Goal: Find specific page/section

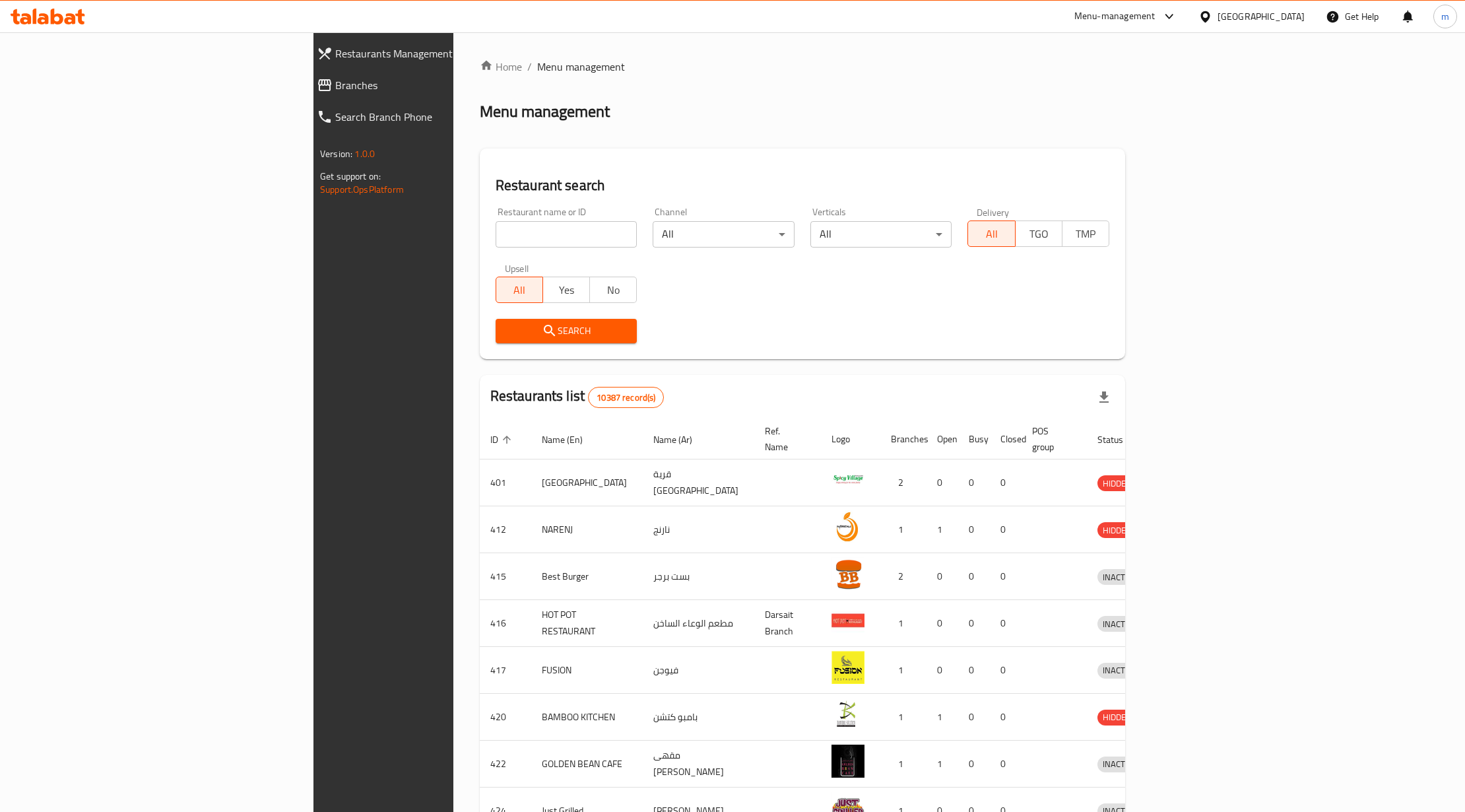
click at [495, 237] on input "search" at bounding box center [566, 234] width 142 height 27
click button "Search" at bounding box center [566, 331] width 142 height 24
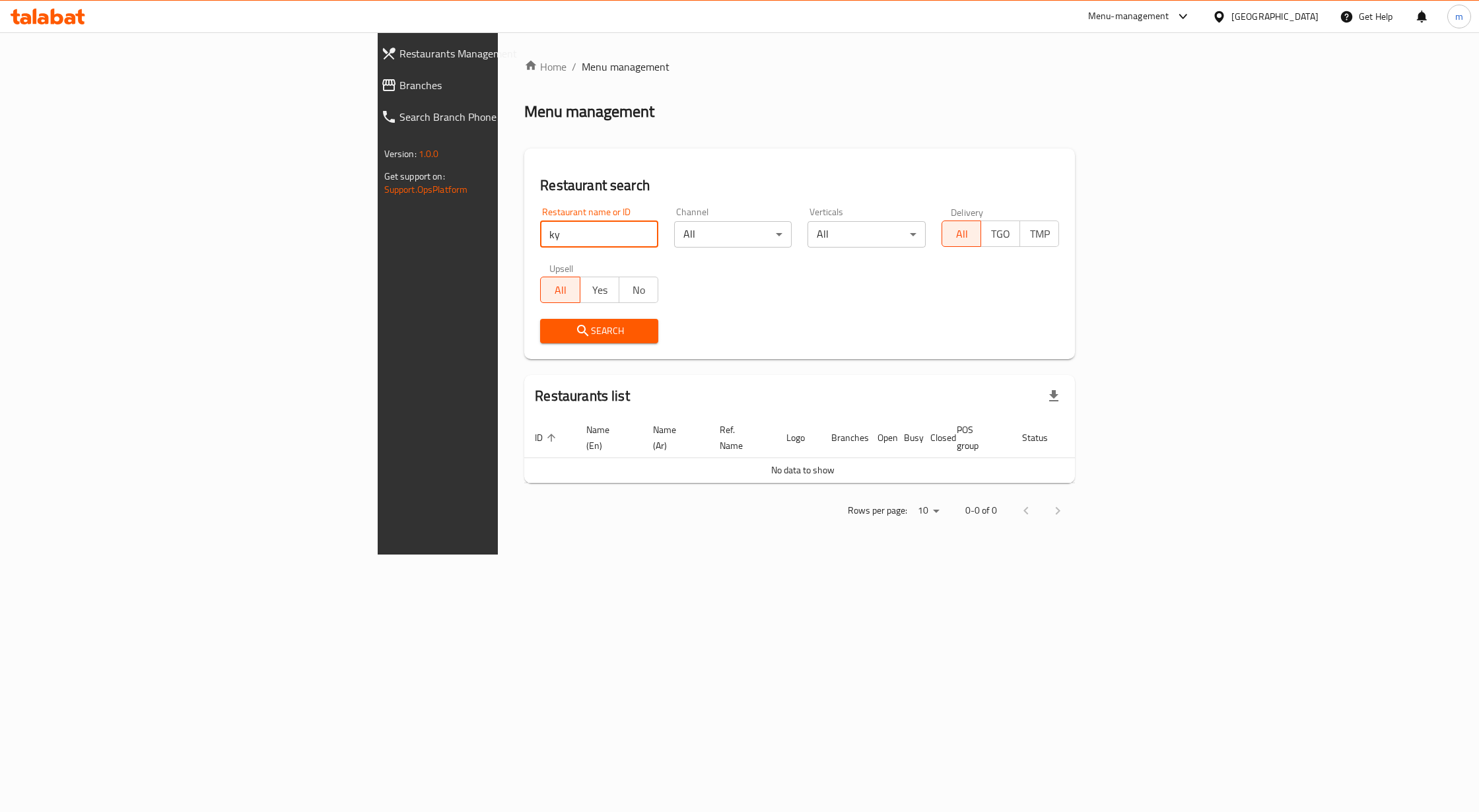
type input "k"
click button "Search" at bounding box center [599, 331] width 118 height 24
type input "c"
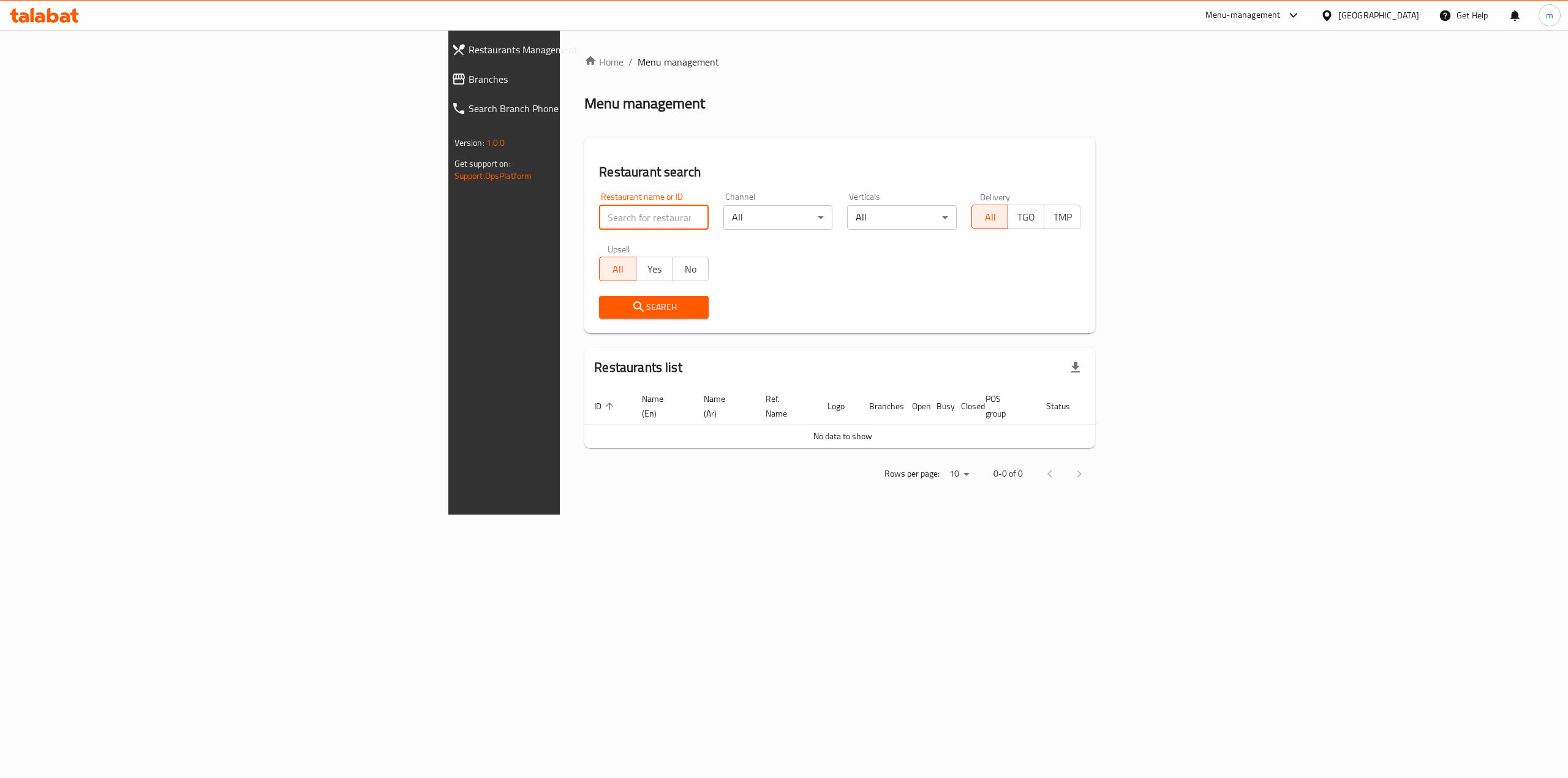
click at [599, 221] on input "search" at bounding box center [654, 218] width 110 height 25
type input "Zaki restaurant"
click button "Search" at bounding box center [654, 307] width 110 height 23
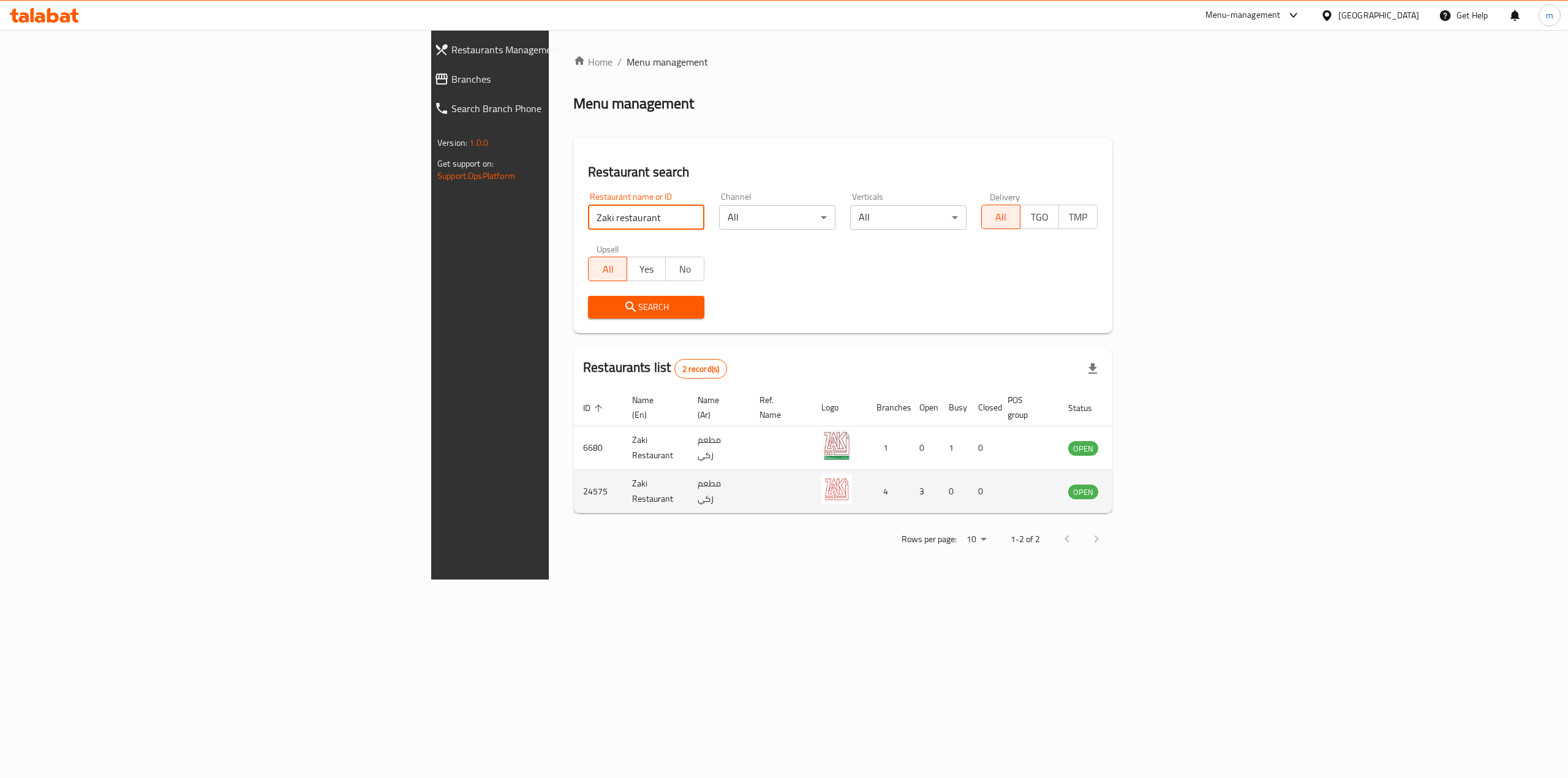
click at [623, 492] on td "Zaki Restaurant" at bounding box center [655, 491] width 65 height 43
click at [1146, 487] on icon "enhanced table" at bounding box center [1140, 492] width 14 height 10
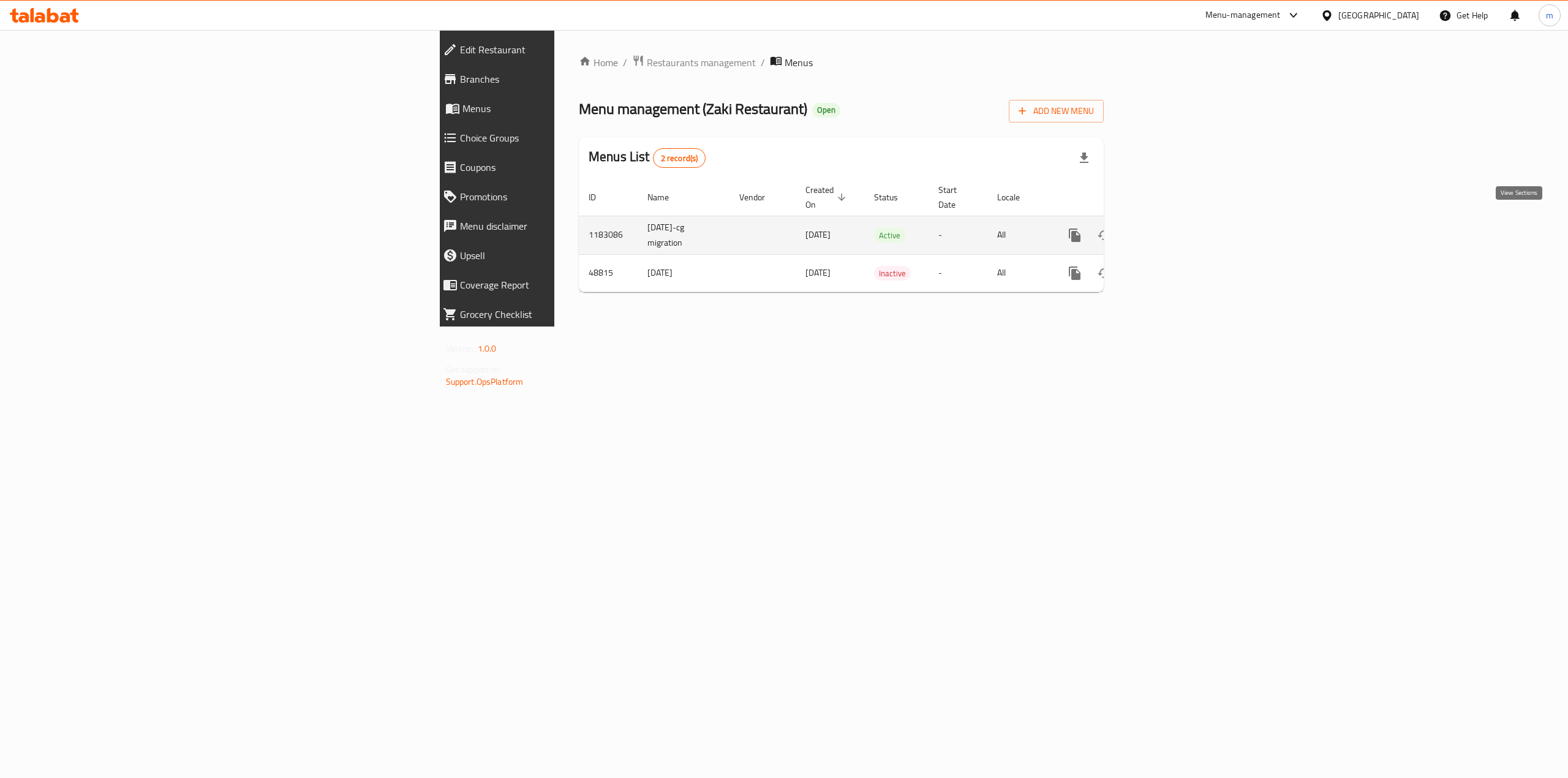
click at [1171, 228] on icon "enhanced table" at bounding box center [1163, 235] width 14 height 14
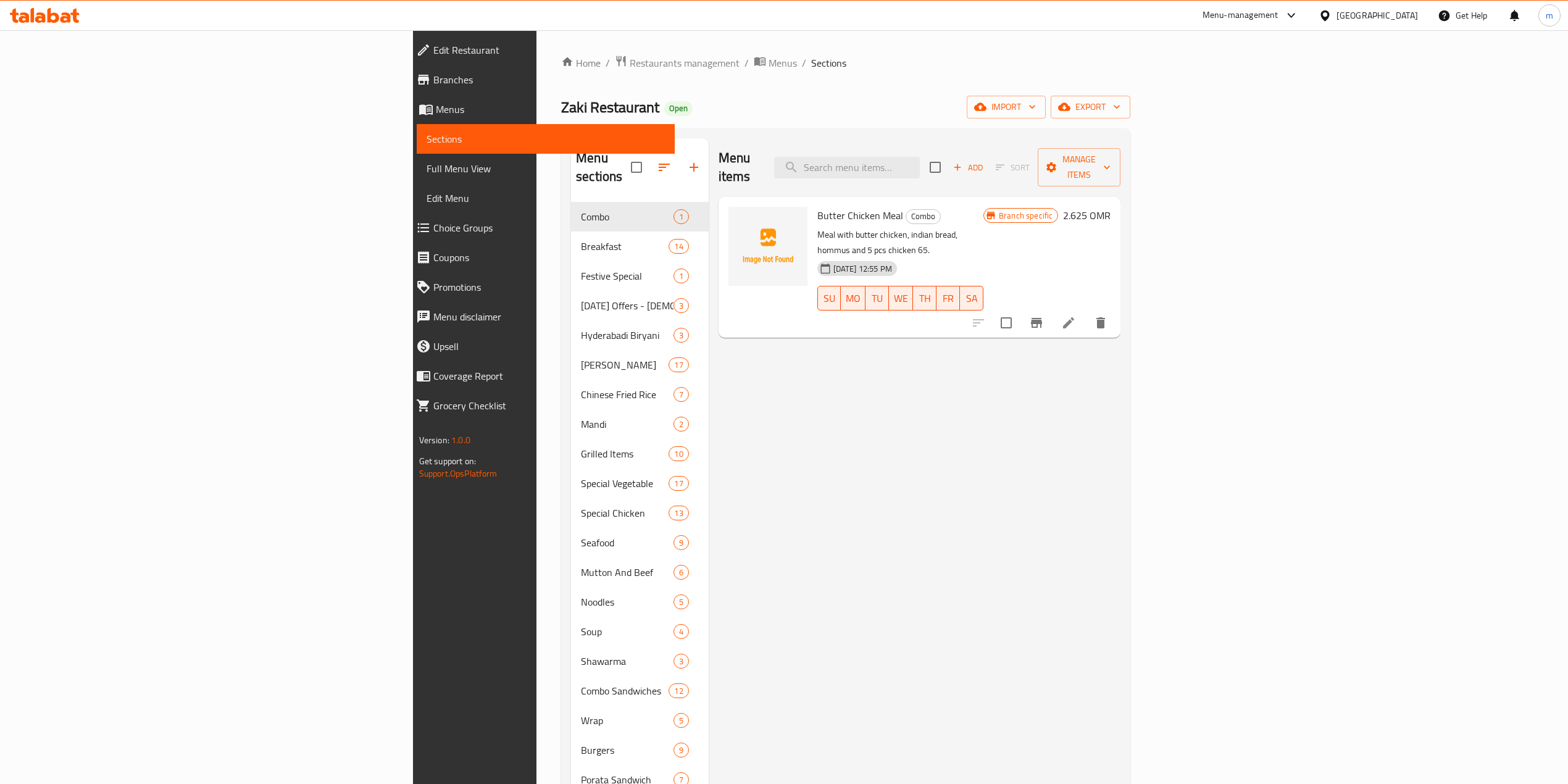
click at [433, 84] on span "Branches" at bounding box center [548, 79] width 232 height 15
